Goal: Transaction & Acquisition: Obtain resource

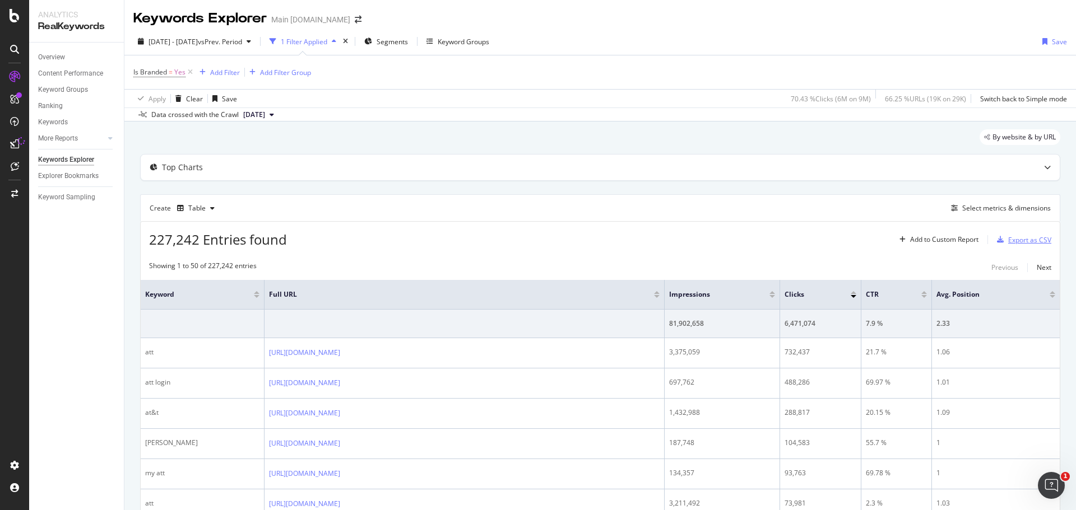
click at [1013, 238] on div "Export as CSV" at bounding box center [1029, 240] width 43 height 10
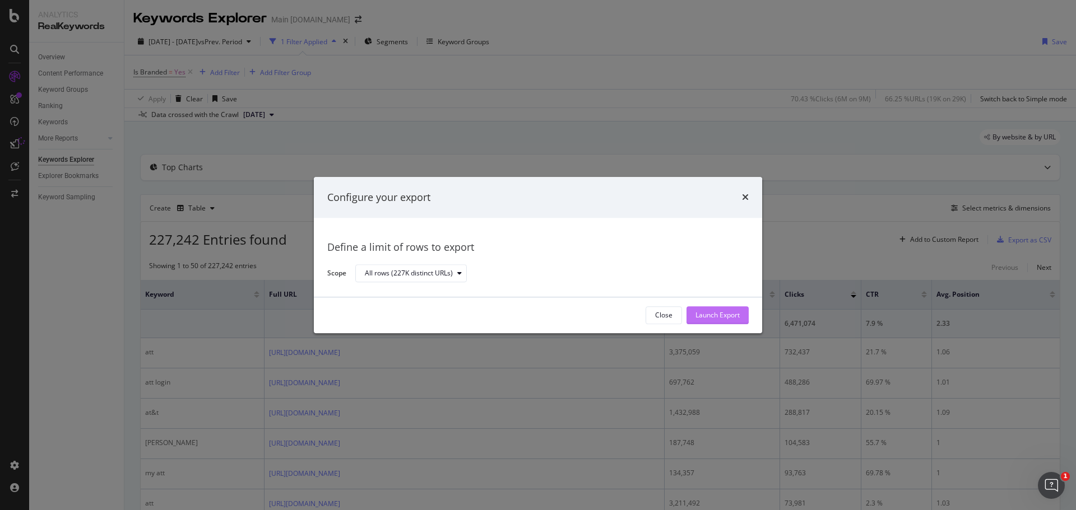
click at [725, 321] on div "Launch Export" at bounding box center [717, 315] width 44 height 17
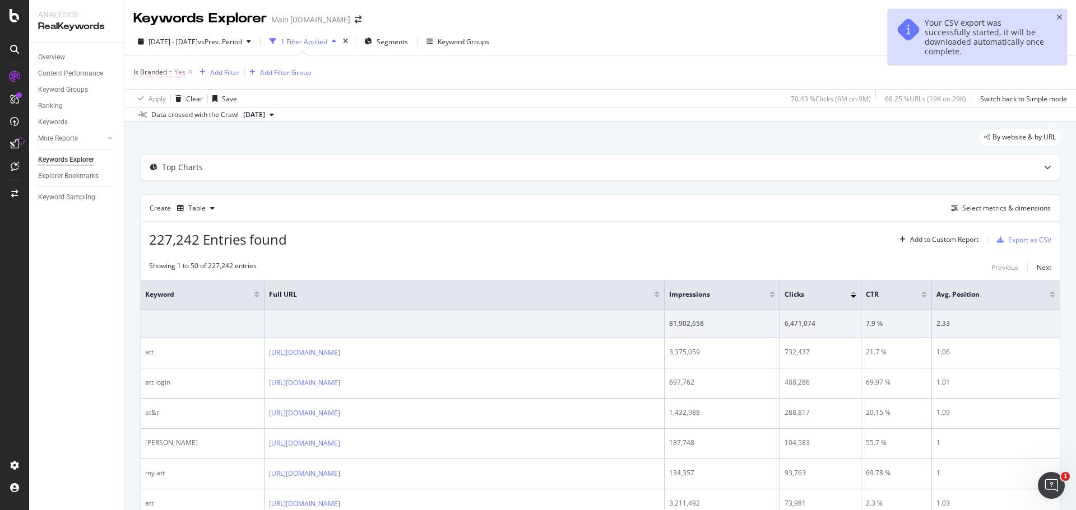
click at [169, 70] on span "=" at bounding box center [171, 72] width 4 height 10
click at [160, 100] on icon at bounding box center [159, 98] width 8 height 7
click at [159, 133] on div "No" at bounding box center [206, 136] width 120 height 15
click at [252, 120] on div "Apply" at bounding box center [257, 123] width 17 height 10
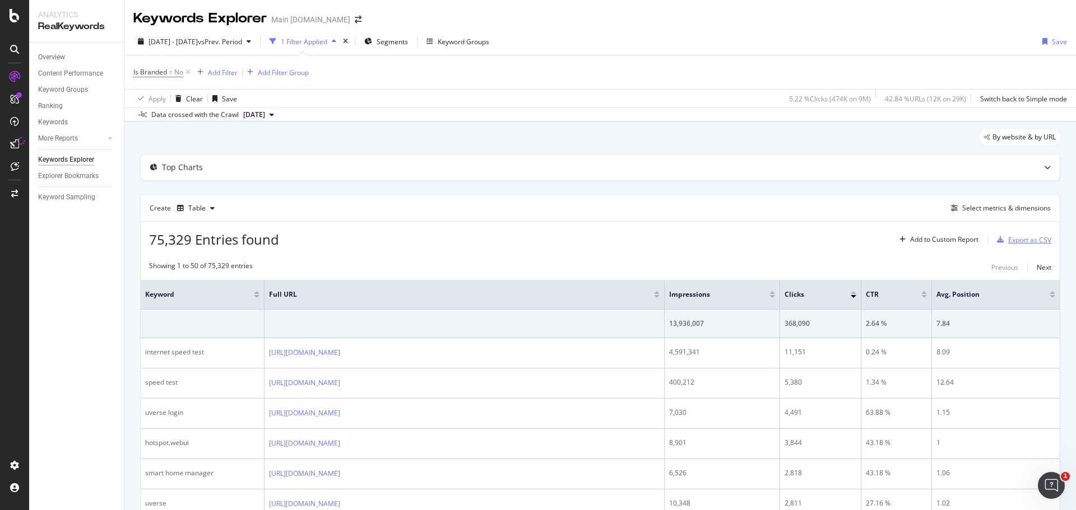
click at [1011, 242] on div "Export as CSV" at bounding box center [1029, 240] width 43 height 10
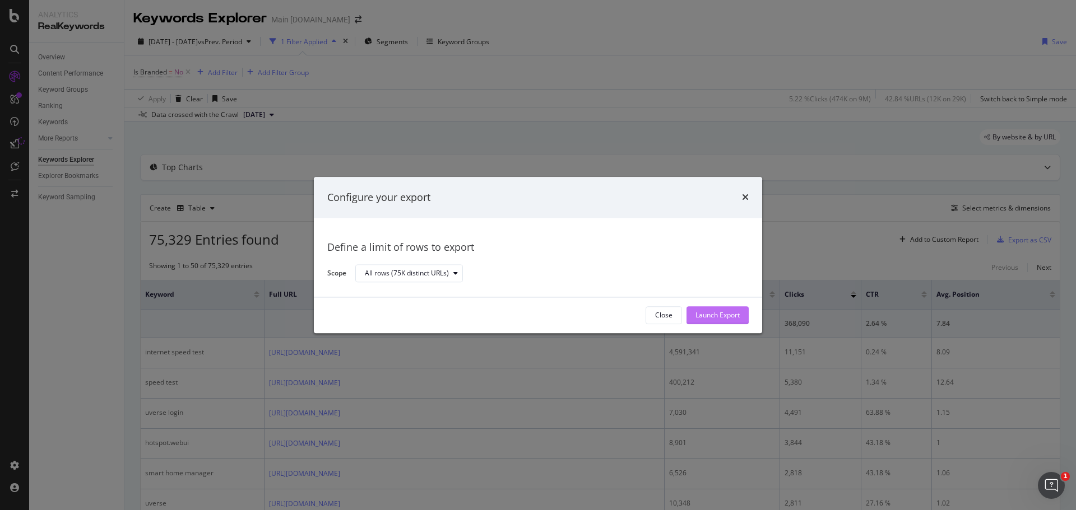
click at [728, 315] on div "Launch Export" at bounding box center [717, 316] width 44 height 10
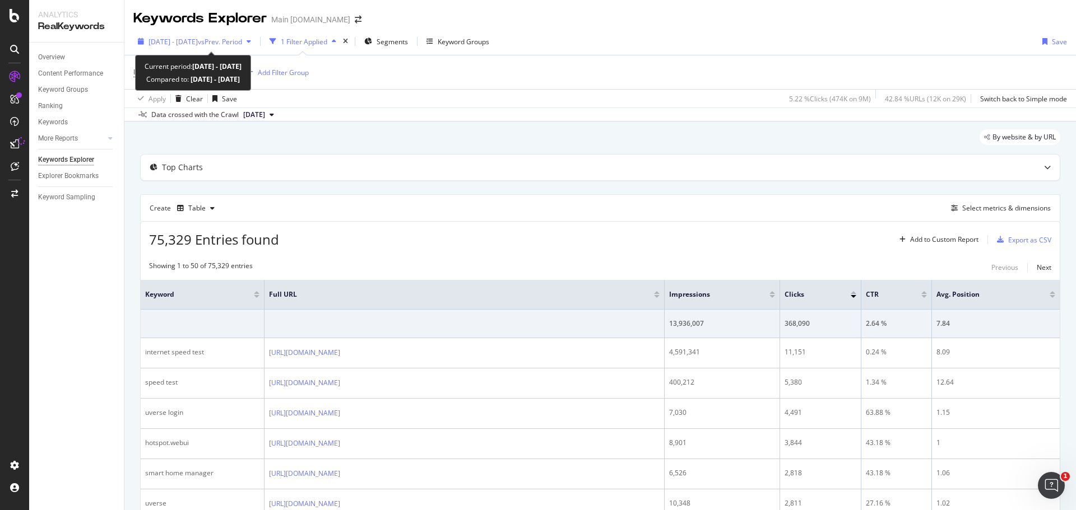
click at [227, 44] on span "vs Prev. Period" at bounding box center [220, 42] width 44 height 10
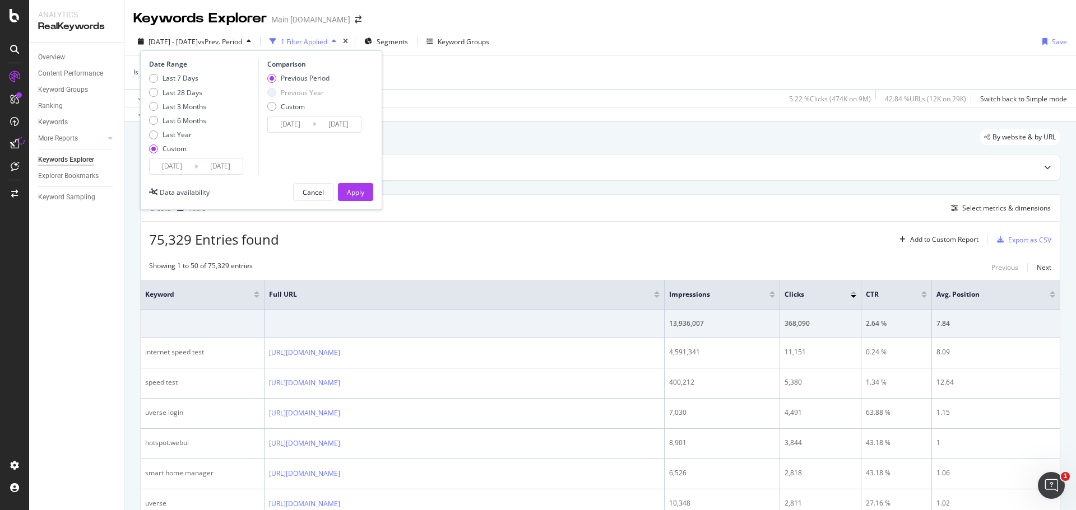
click at [171, 166] on input "[DATE]" at bounding box center [172, 167] width 45 height 16
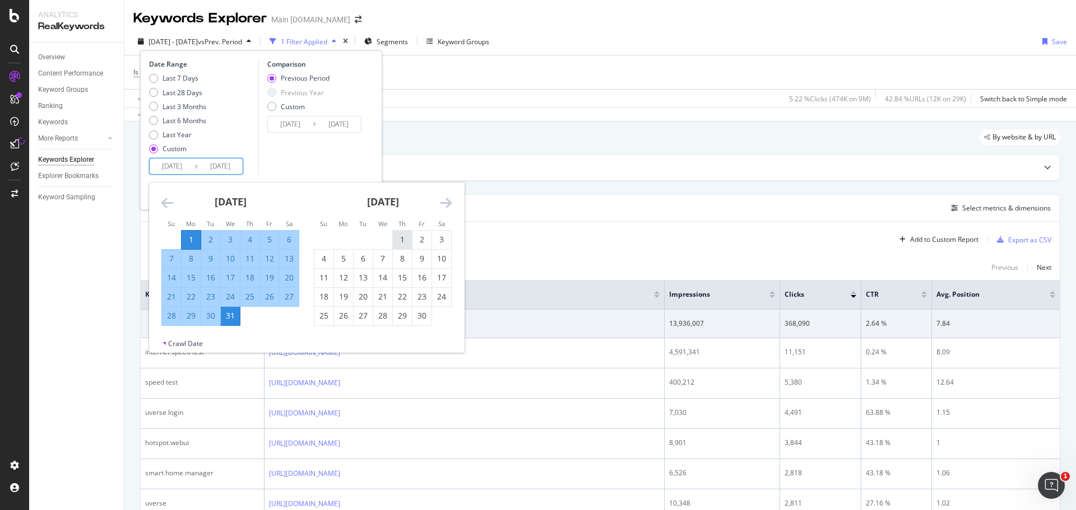
click at [401, 240] on div "1" at bounding box center [402, 239] width 19 height 11
type input "[DATE]"
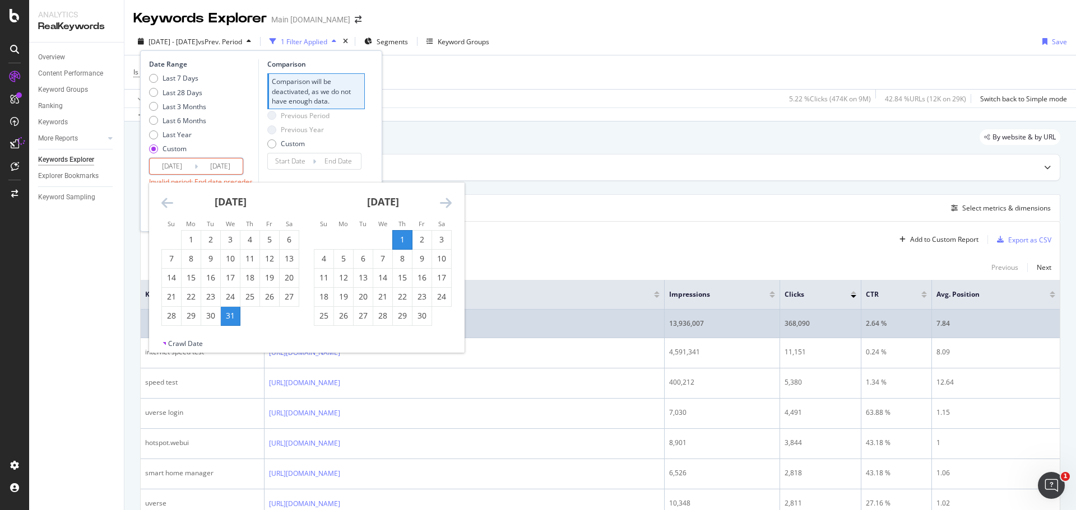
click at [422, 314] on div "30" at bounding box center [421, 315] width 19 height 11
type input "[DATE]"
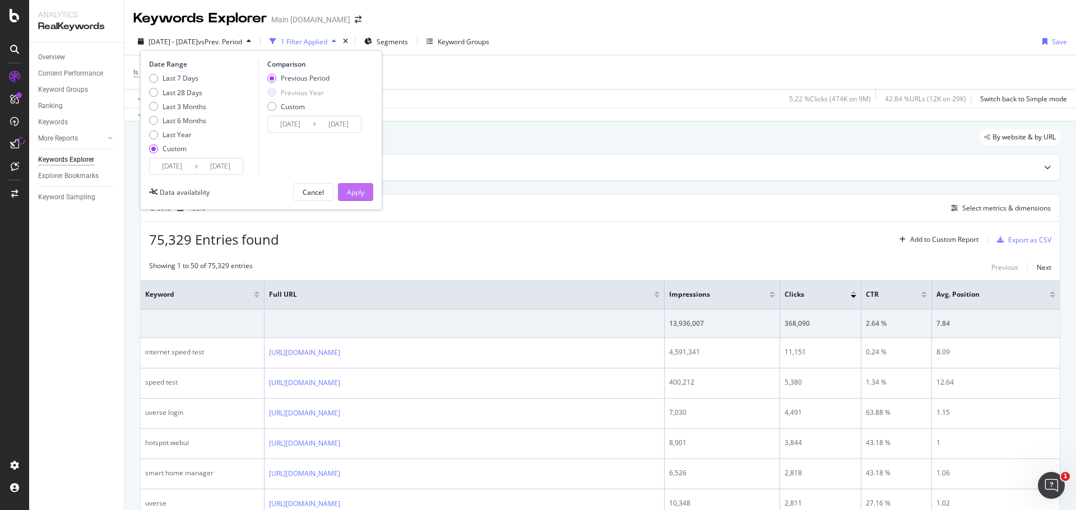
click at [359, 189] on div "Apply" at bounding box center [355, 193] width 17 height 10
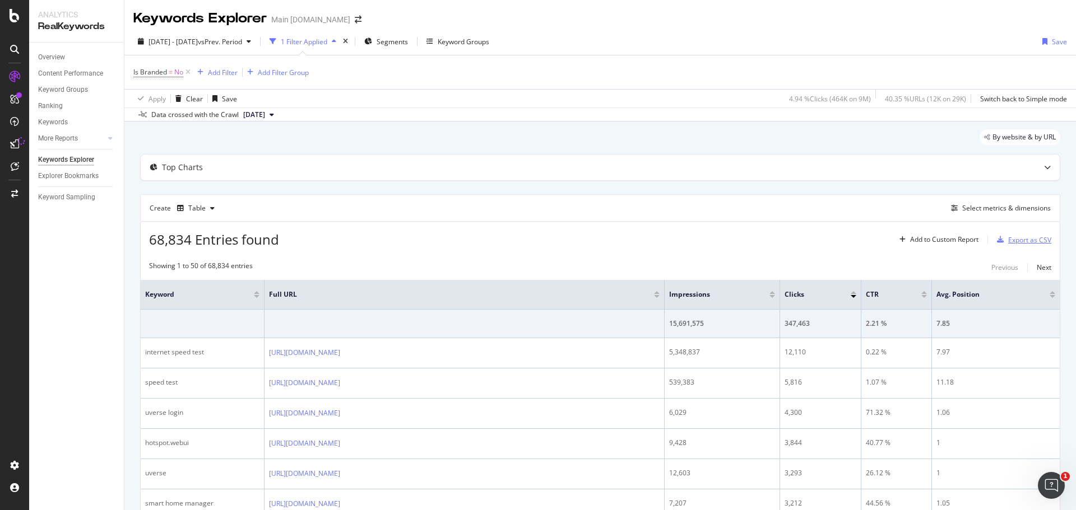
click at [1014, 239] on div "Export as CSV" at bounding box center [1029, 240] width 43 height 10
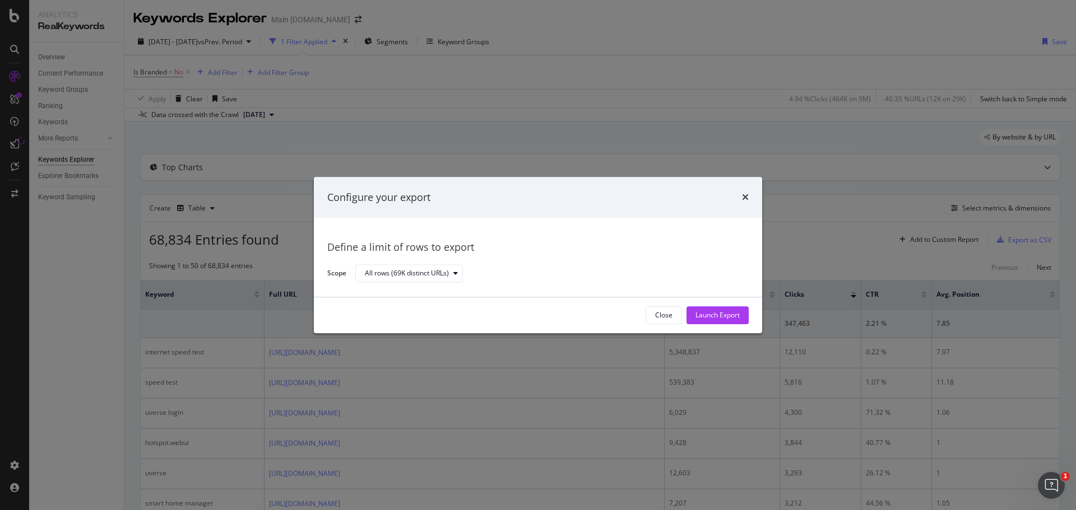
drag, startPoint x: 700, startPoint y: 314, endPoint x: 639, endPoint y: 281, distance: 70.2
click at [701, 314] on div "Launch Export" at bounding box center [717, 316] width 44 height 10
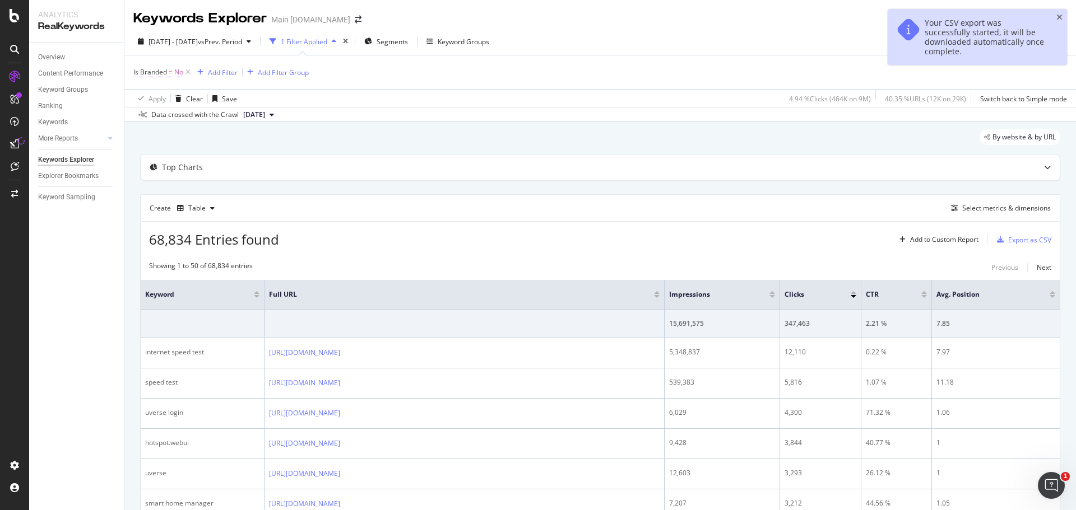
click at [159, 73] on span "Is Branded" at bounding box center [150, 72] width 34 height 10
click at [154, 95] on icon at bounding box center [156, 98] width 8 height 7
click at [156, 122] on span "Yes" at bounding box center [153, 122] width 11 height 10
click at [257, 120] on div "Apply" at bounding box center [257, 123] width 17 height 10
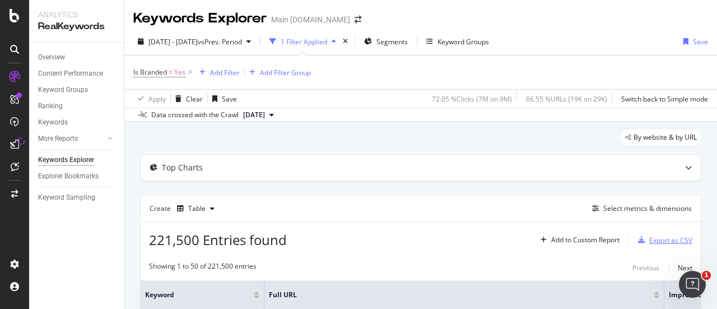
click at [660, 238] on div "Export as CSV" at bounding box center [670, 240] width 43 height 10
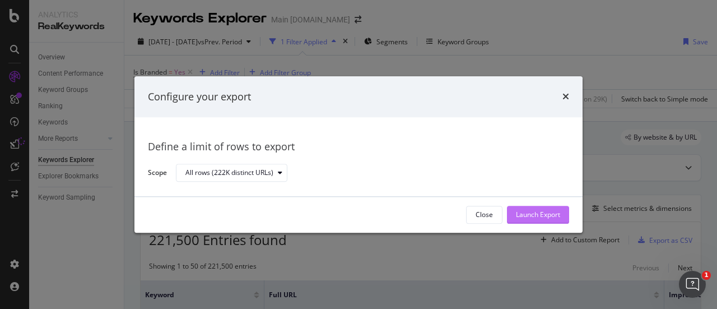
click at [543, 216] on div "Launch Export" at bounding box center [538, 215] width 44 height 10
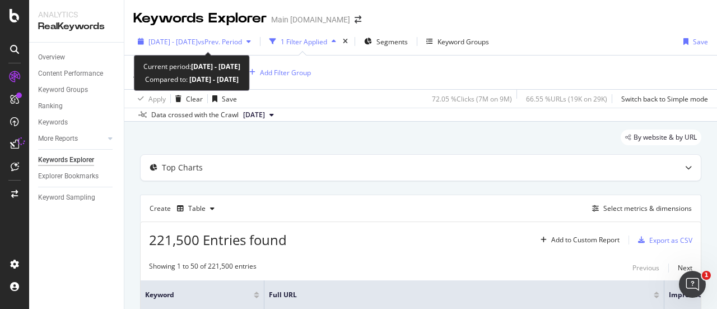
click at [198, 42] on span "[DATE] - [DATE]" at bounding box center [172, 42] width 49 height 10
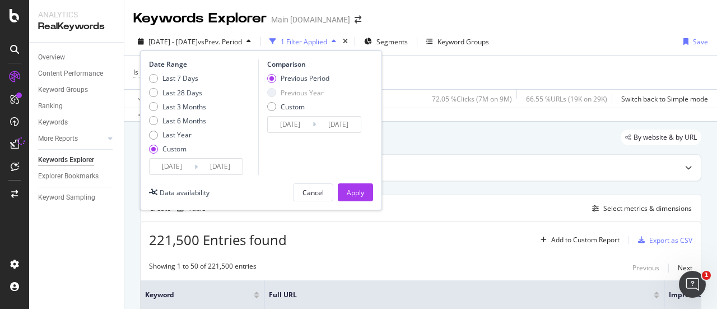
click at [174, 166] on input "[DATE]" at bounding box center [172, 167] width 45 height 16
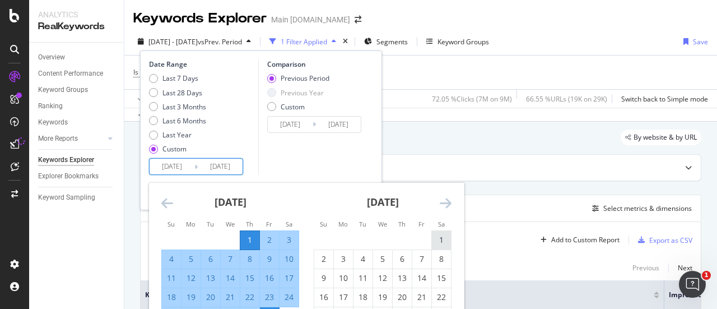
click at [443, 236] on div "1" at bounding box center [441, 239] width 19 height 11
type input "[DATE]"
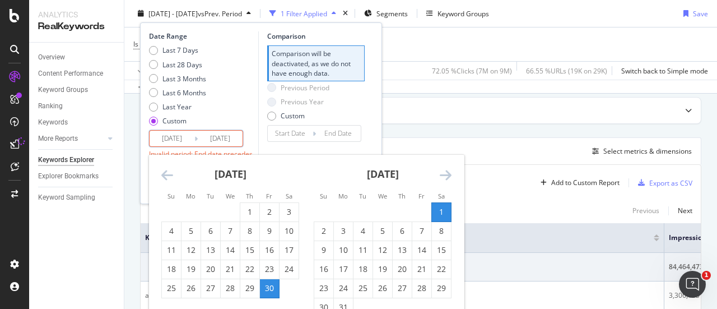
scroll to position [69, 0]
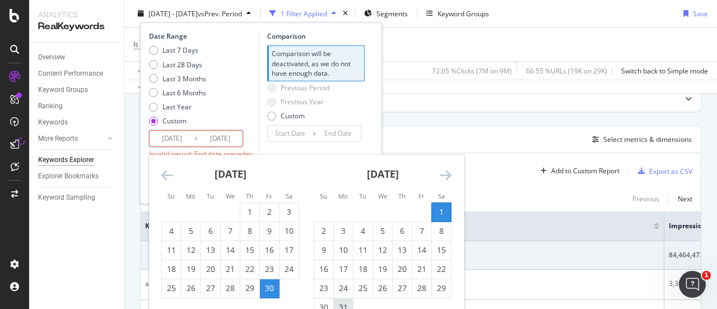
click at [342, 299] on div "31" at bounding box center [343, 307] width 19 height 18
type input "[DATE]"
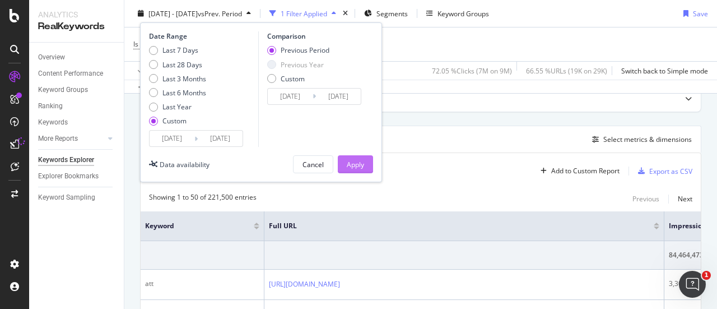
click at [349, 162] on div "Apply" at bounding box center [355, 164] width 17 height 10
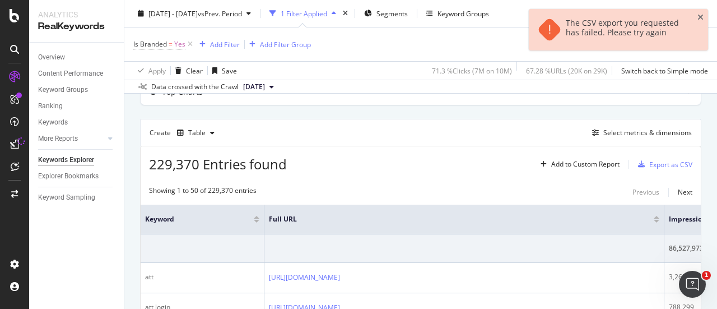
scroll to position [73, 0]
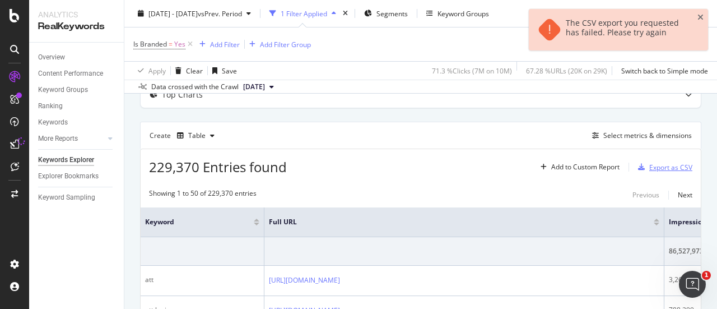
click at [666, 167] on div "Export as CSV" at bounding box center [670, 167] width 43 height 10
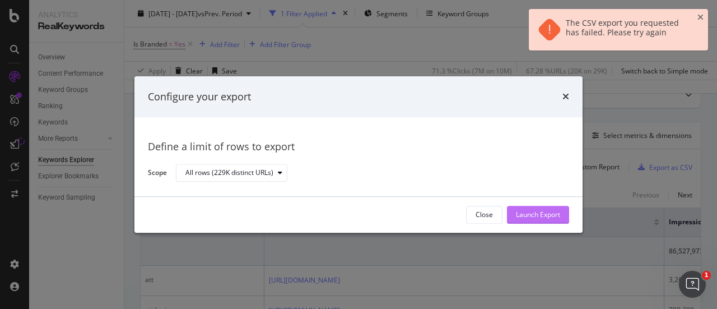
click at [520, 209] on div "Launch Export" at bounding box center [538, 214] width 44 height 17
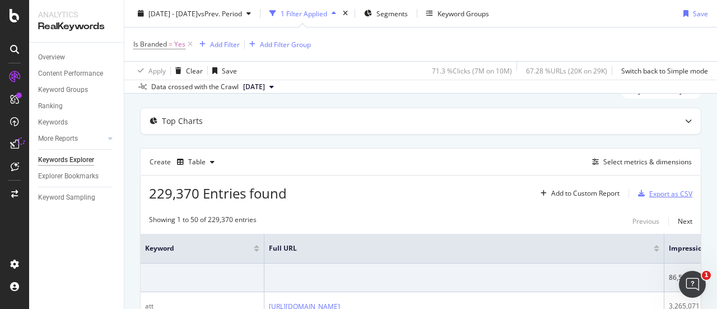
scroll to position [0, 0]
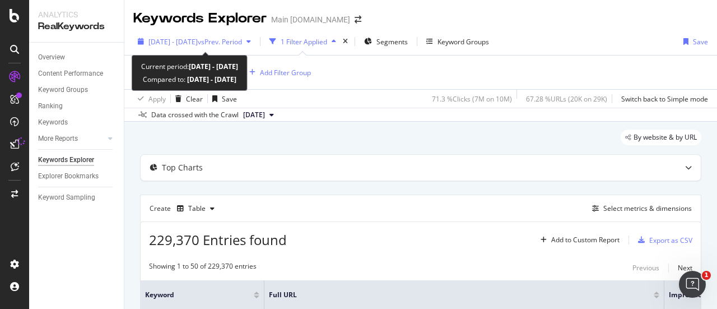
click at [227, 37] on span "vs Prev. Period" at bounding box center [220, 42] width 44 height 10
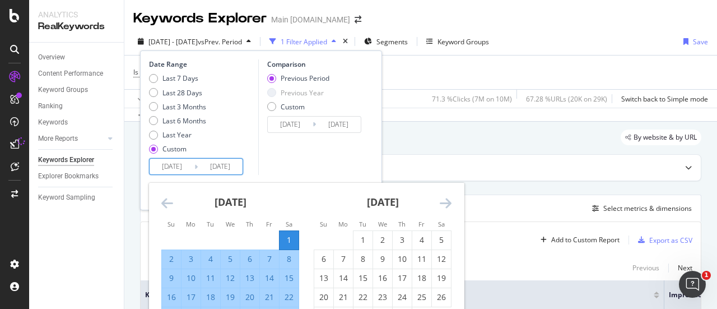
click at [177, 170] on input "[DATE]" at bounding box center [172, 167] width 45 height 16
click at [171, 206] on icon "Move backward to switch to the previous month." at bounding box center [167, 202] width 12 height 13
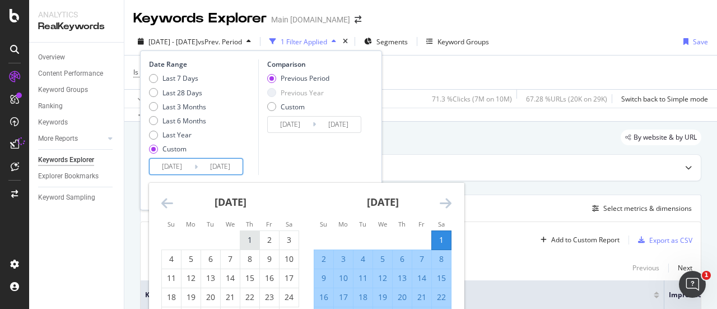
click at [252, 239] on div "1" at bounding box center [249, 239] width 19 height 11
type input "[DATE]"
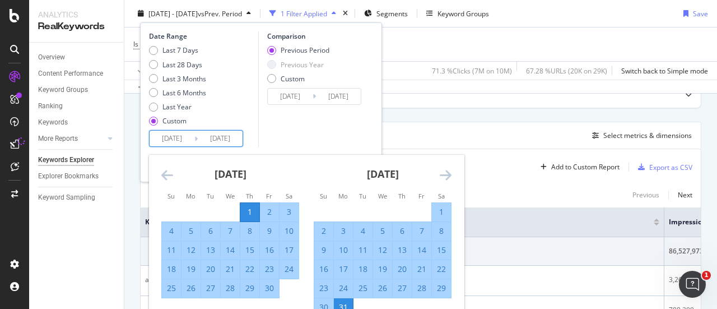
scroll to position [73, 0]
click at [271, 288] on div "30" at bounding box center [269, 287] width 19 height 11
type input "[DATE]"
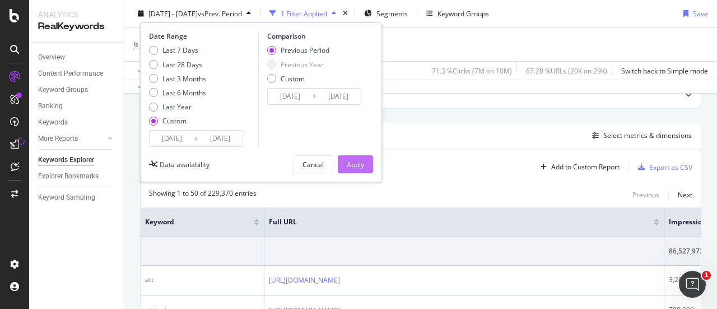
click at [357, 159] on div "Apply" at bounding box center [355, 164] width 17 height 10
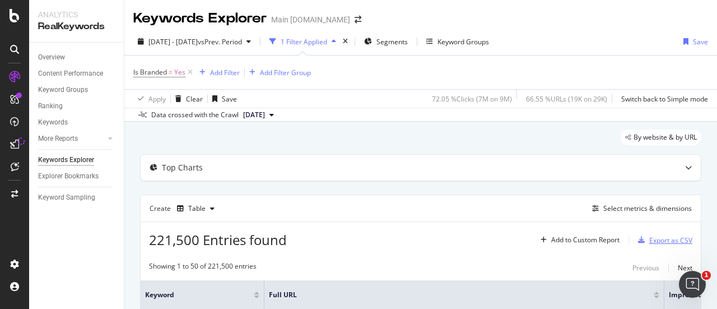
click at [659, 238] on div "Export as CSV" at bounding box center [670, 240] width 43 height 10
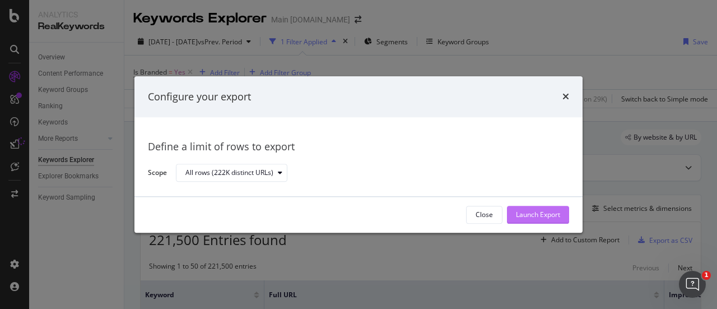
click at [543, 212] on div "Launch Export" at bounding box center [538, 215] width 44 height 10
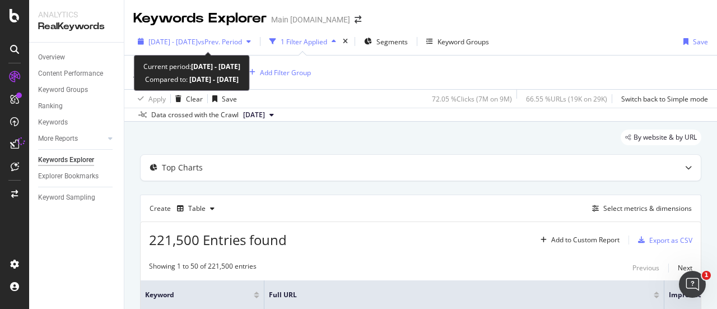
click at [198, 39] on span "[DATE] - [DATE]" at bounding box center [172, 42] width 49 height 10
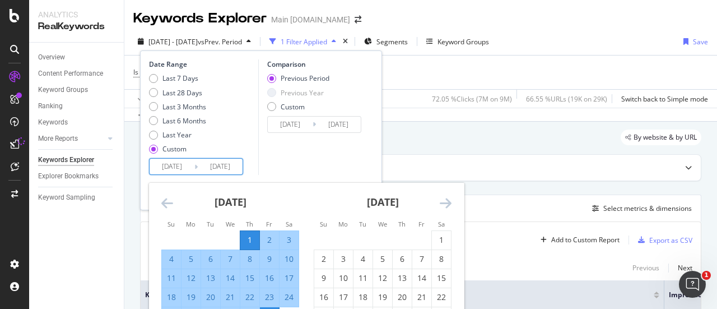
click at [180, 168] on input "[DATE]" at bounding box center [172, 167] width 45 height 16
click at [440, 239] on div "1" at bounding box center [441, 239] width 19 height 11
type input "[DATE]"
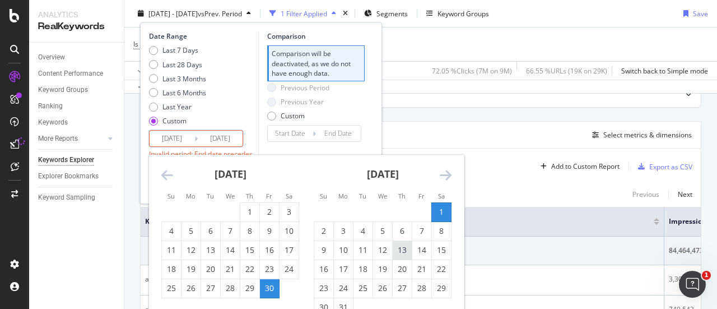
scroll to position [86, 0]
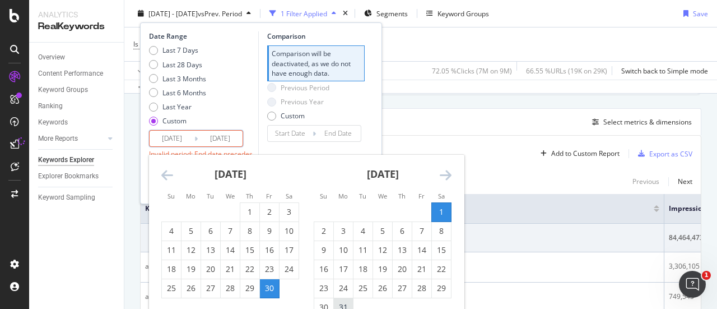
click at [342, 302] on div "31" at bounding box center [343, 306] width 19 height 11
type input "[DATE]"
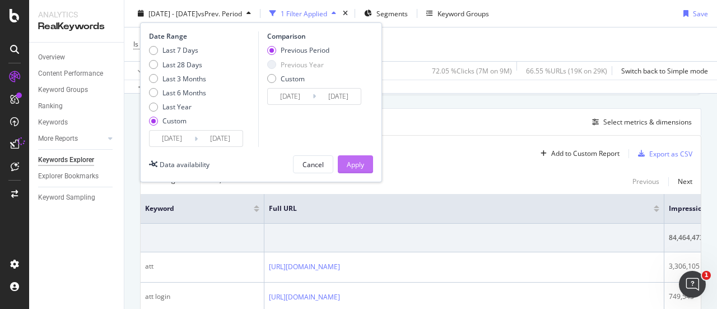
click at [361, 163] on div "Apply" at bounding box center [355, 164] width 17 height 10
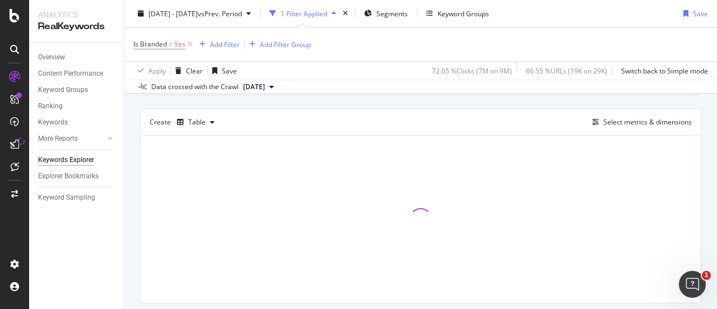
click at [361, 163] on div at bounding box center [421, 219] width 560 height 167
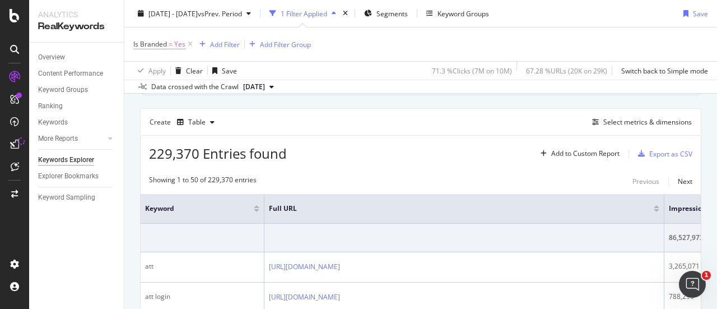
click at [162, 41] on span "Is Branded" at bounding box center [150, 44] width 34 height 10
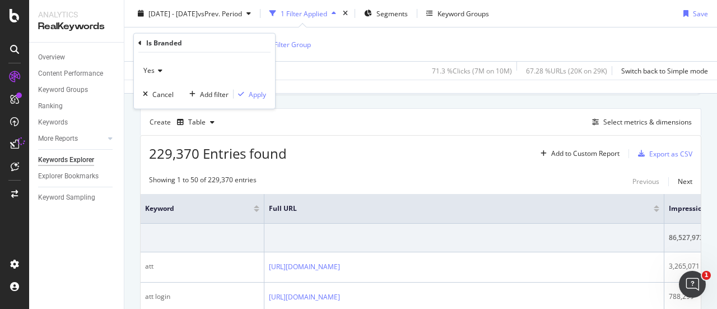
click at [152, 71] on span "Yes" at bounding box center [148, 71] width 11 height 10
click at [156, 105] on span "No" at bounding box center [152, 108] width 9 height 10
click at [254, 92] on div "Apply" at bounding box center [257, 94] width 17 height 10
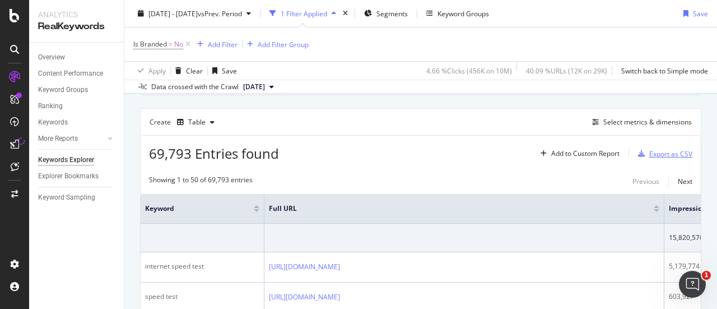
click at [649, 153] on div "Export as CSV" at bounding box center [670, 154] width 43 height 10
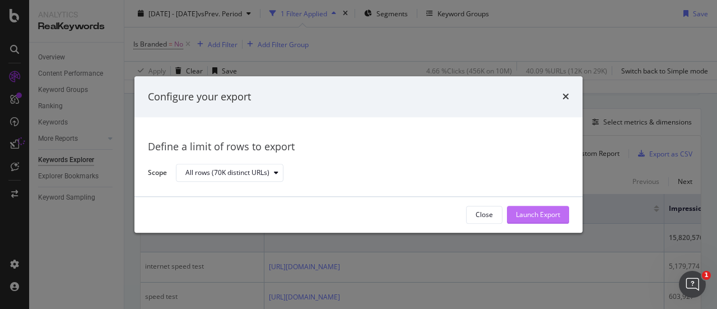
click at [533, 209] on div "Launch Export" at bounding box center [538, 214] width 44 height 17
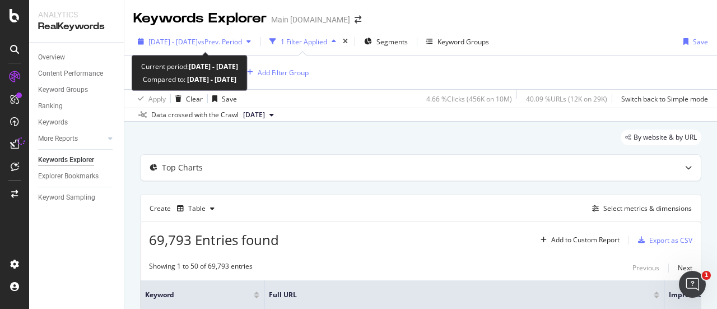
click at [198, 38] on span "[DATE] - [DATE]" at bounding box center [172, 42] width 49 height 10
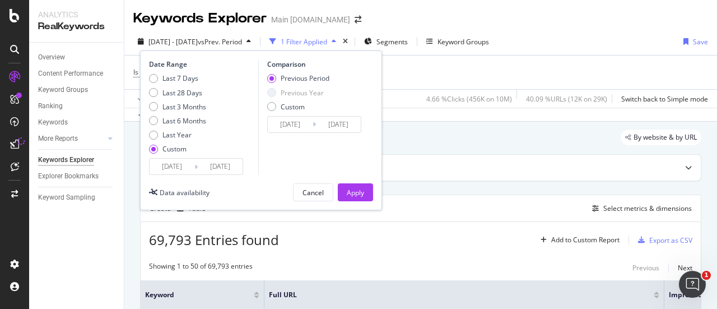
click at [174, 167] on input "[DATE]" at bounding box center [172, 167] width 45 height 16
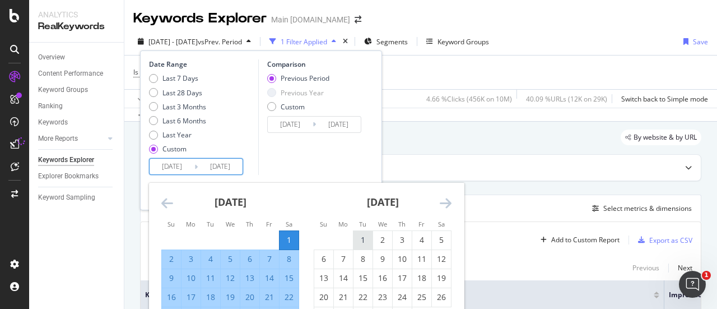
click at [362, 235] on div "1" at bounding box center [362, 239] width 19 height 11
type input "[DATE]"
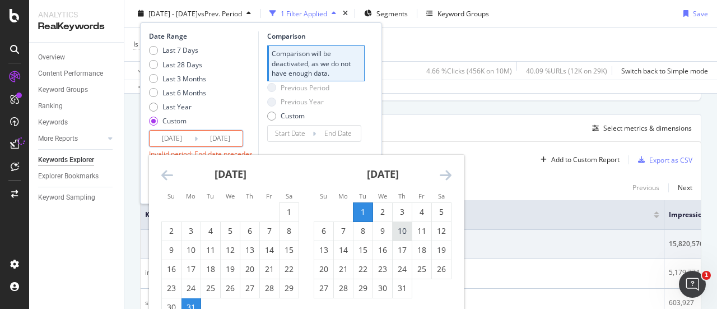
scroll to position [80, 0]
click at [402, 287] on div "31" at bounding box center [402, 287] width 19 height 11
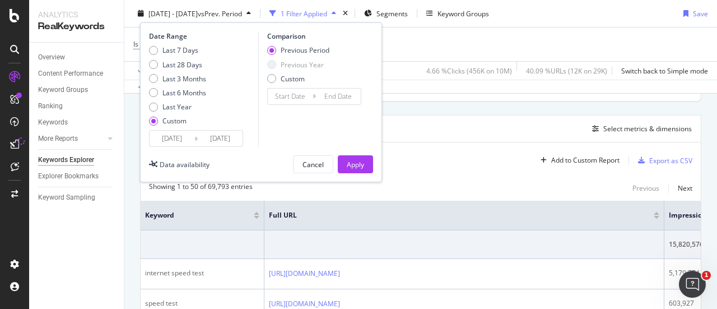
type input "[DATE]"
click at [342, 161] on button "Apply" at bounding box center [355, 164] width 35 height 18
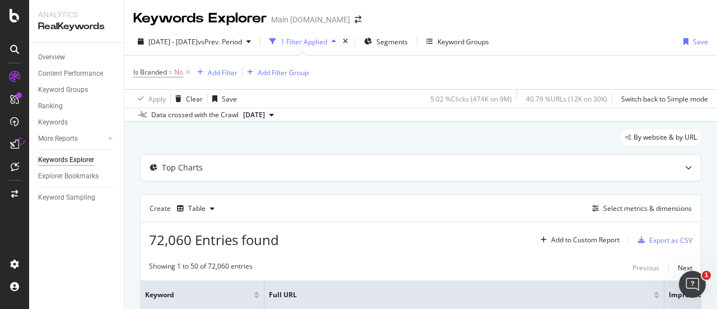
scroll to position [25, 0]
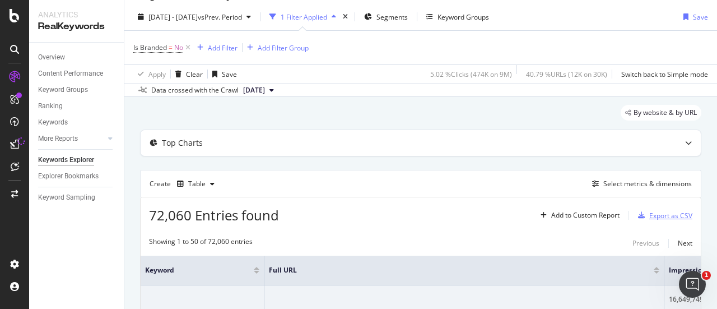
click at [660, 215] on div "Export as CSV" at bounding box center [670, 216] width 43 height 10
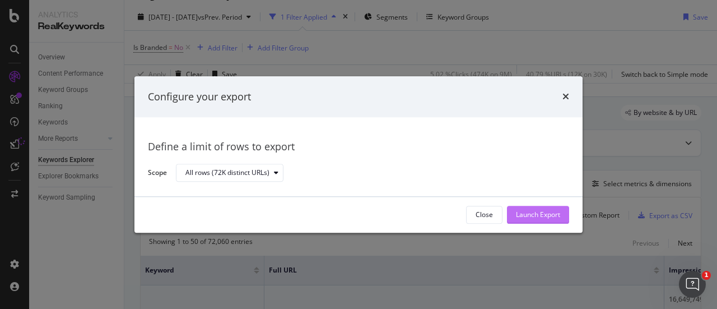
click at [554, 215] on div "Launch Export" at bounding box center [538, 215] width 44 height 10
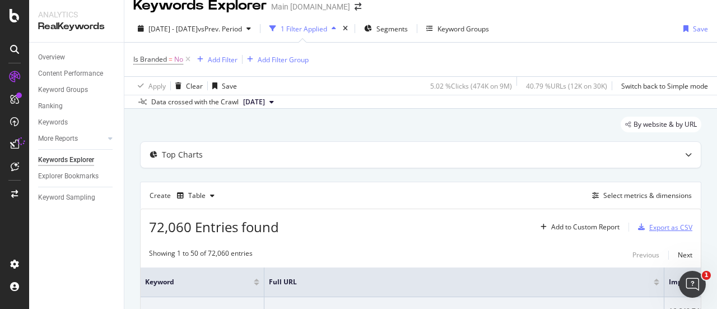
scroll to position [0, 0]
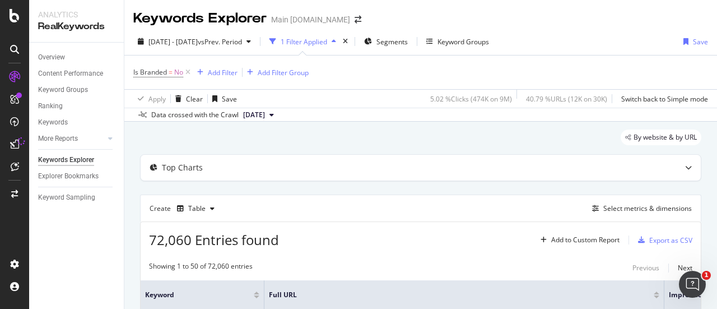
click at [349, 133] on div "By website & by URL" at bounding box center [420, 141] width 561 height 25
click at [154, 70] on span "Is Branded" at bounding box center [150, 72] width 34 height 10
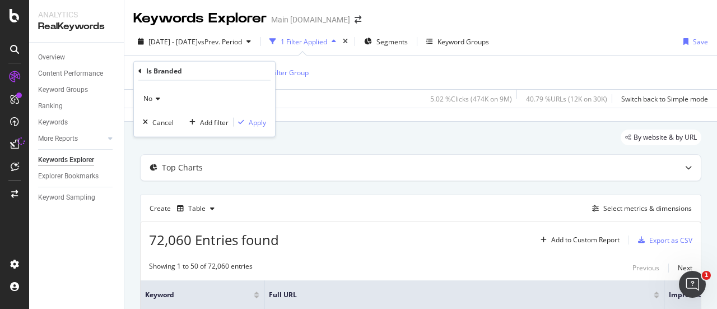
click at [150, 96] on span "No" at bounding box center [147, 99] width 9 height 10
click at [153, 119] on span "Yes" at bounding box center [153, 122] width 11 height 10
click at [258, 123] on div "Apply" at bounding box center [257, 122] width 17 height 10
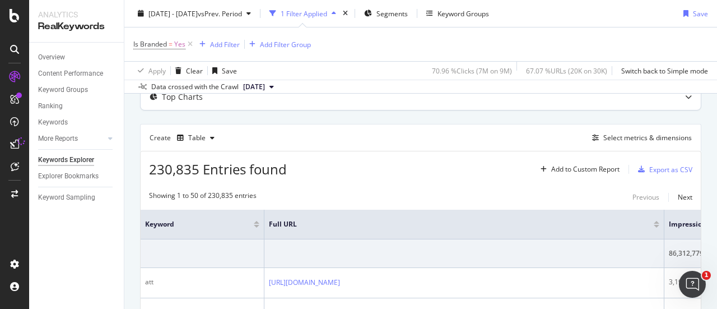
scroll to position [70, 0]
click at [658, 163] on div "Export as CSV" at bounding box center [663, 169] width 59 height 17
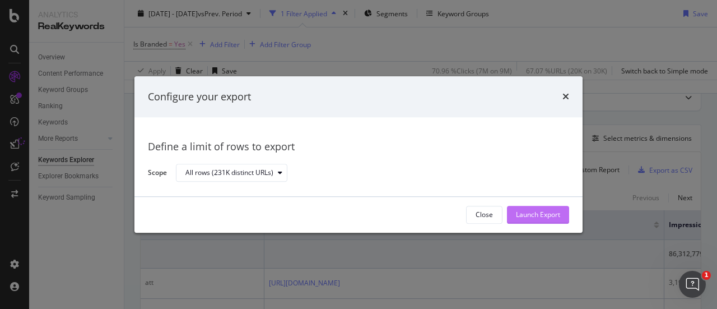
click at [528, 211] on div "Launch Export" at bounding box center [538, 215] width 44 height 10
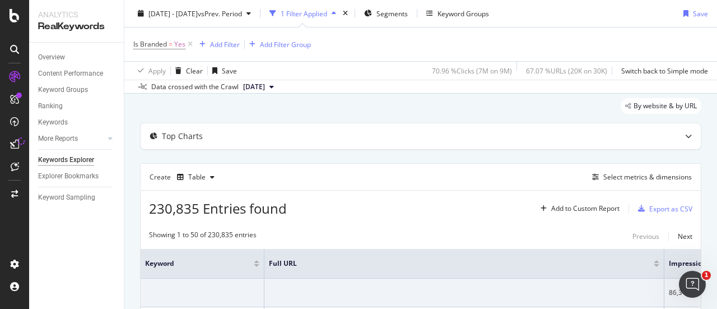
scroll to position [0, 0]
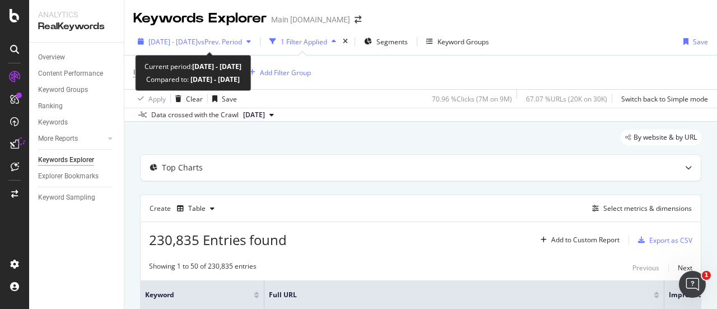
click at [238, 39] on span "vs Prev. Period" at bounding box center [220, 42] width 44 height 10
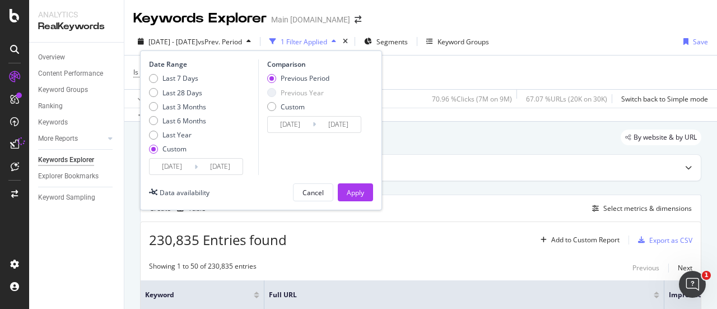
click at [168, 171] on input "[DATE]" at bounding box center [172, 167] width 45 height 16
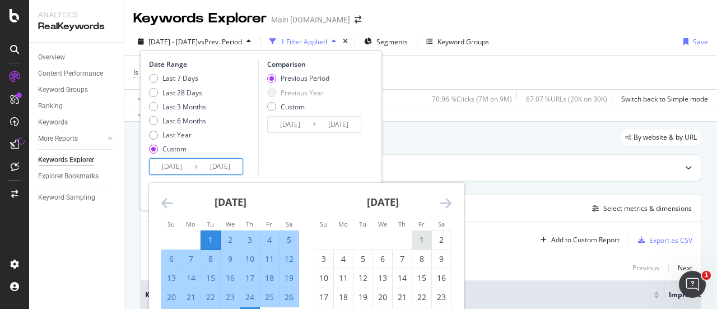
click at [429, 245] on div "1" at bounding box center [421, 239] width 19 height 11
type input "[DATE]"
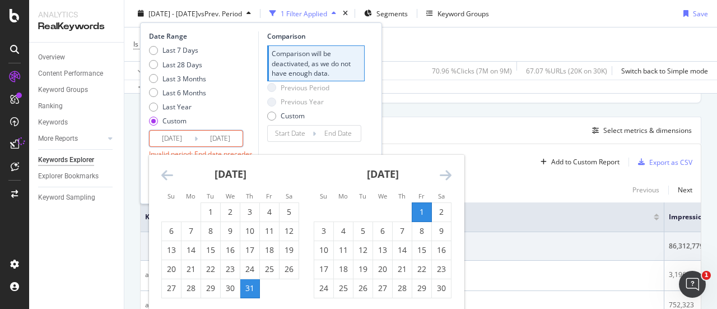
scroll to position [78, 0]
click at [440, 288] on div "30" at bounding box center [441, 287] width 19 height 11
type input "[DATE]"
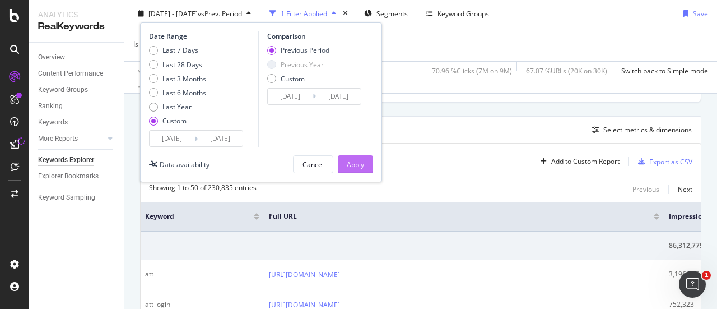
click at [356, 159] on div "Apply" at bounding box center [355, 164] width 17 height 10
